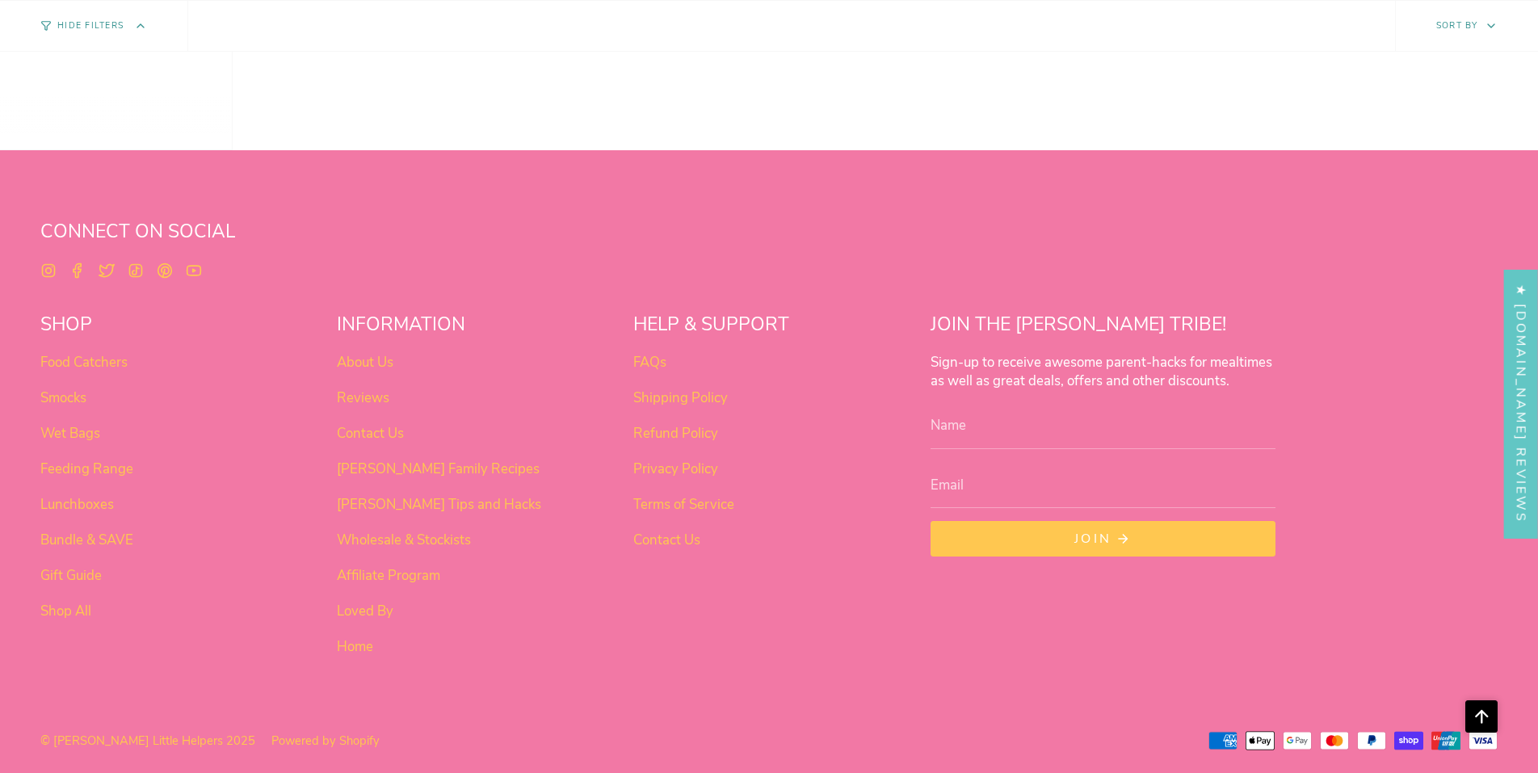
scroll to position [1015, 0]
